Goal: Find specific page/section: Find specific page/section

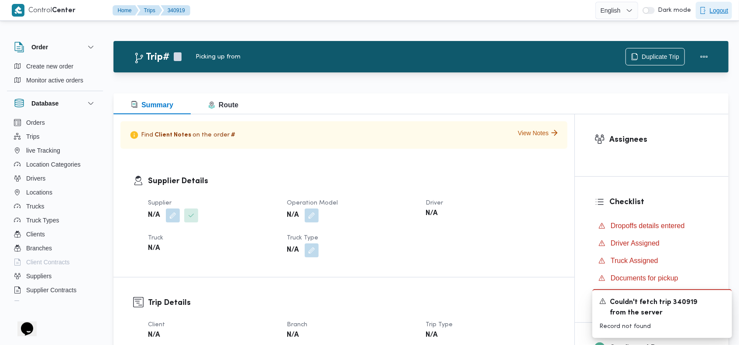
click at [722, 10] on span "Logout" at bounding box center [719, 10] width 19 height 10
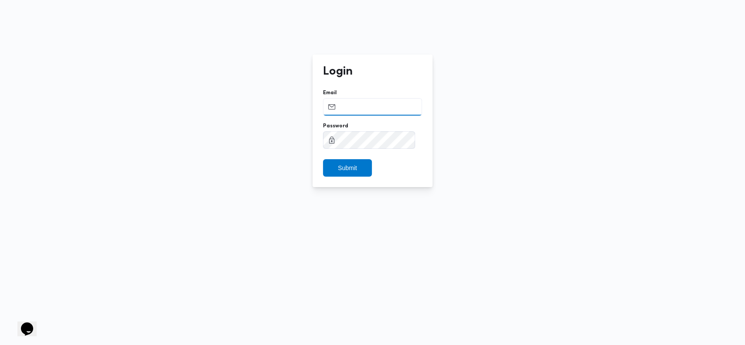
type input "ahmed.adel@illa.com.eg"
click at [380, 105] on input "ahmed.adel@illa.com.eg" at bounding box center [372, 106] width 99 height 17
click at [383, 107] on input "Email" at bounding box center [372, 106] width 99 height 17
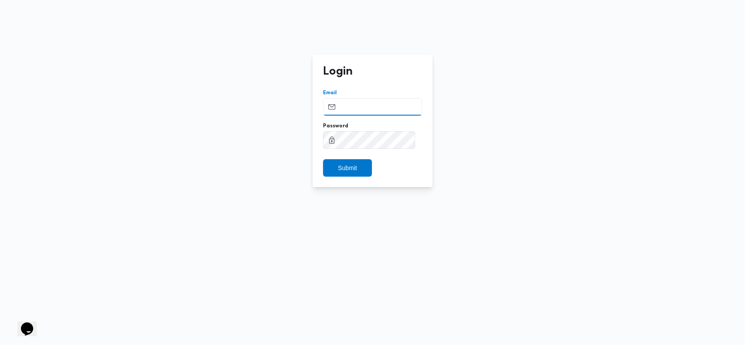
paste input "Supplypartner@illa.com.eg"
type input "Supplypartner@illa.com.eg"
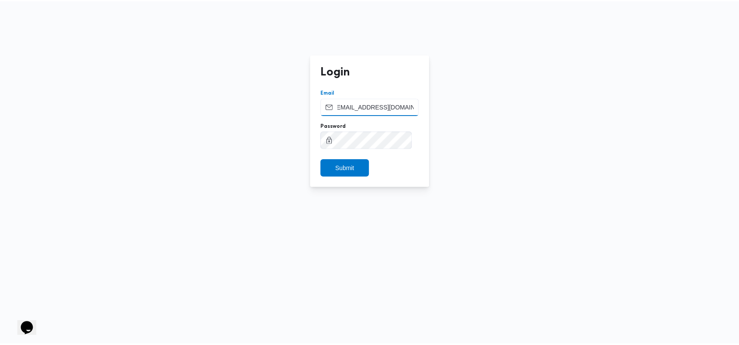
scroll to position [0, 0]
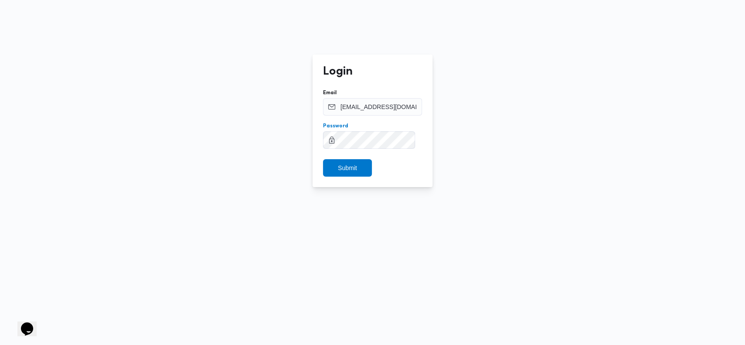
click at [323, 159] on button "Submit" at bounding box center [347, 167] width 49 height 17
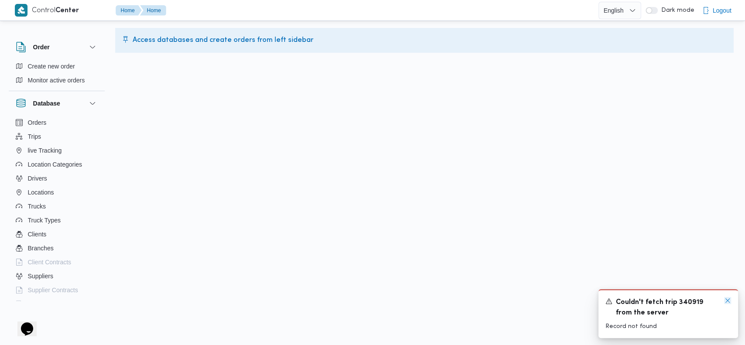
click at [727, 302] on icon "Dismiss toast" at bounding box center [727, 300] width 7 height 7
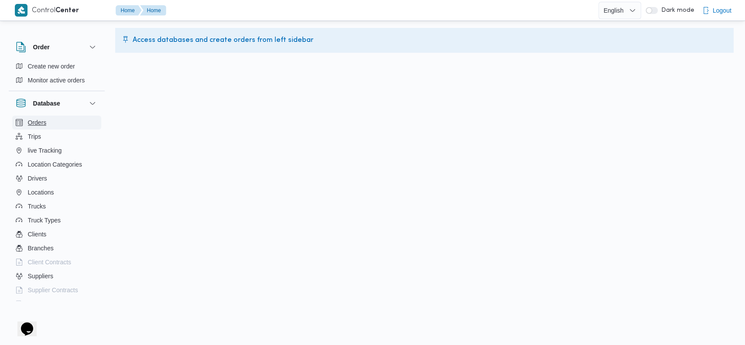
click at [48, 128] on button "Orders" at bounding box center [56, 123] width 89 height 14
